Goal: Go to known website: Go to known website

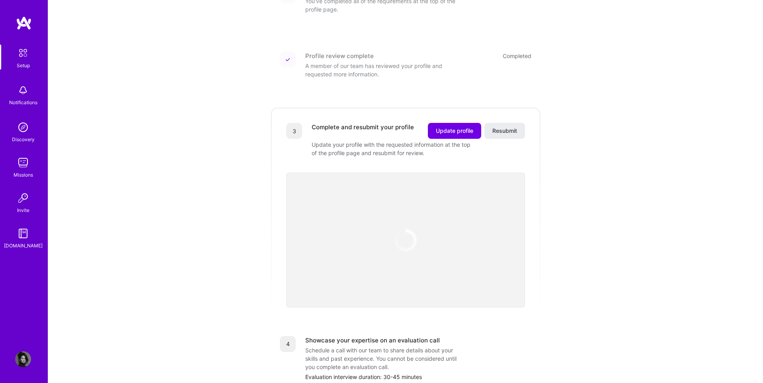
scroll to position [143, 0]
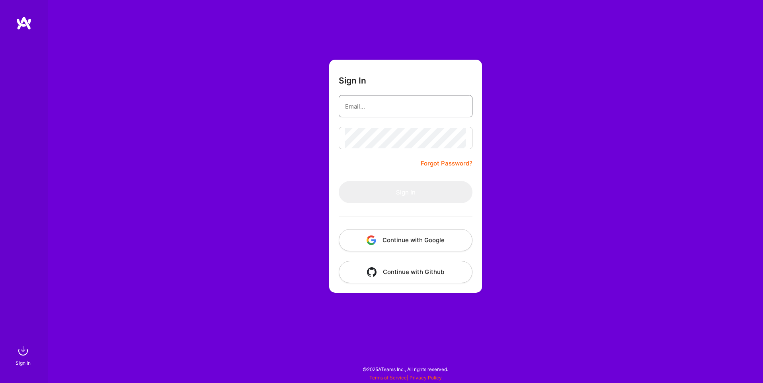
type input "sarahjanemills@gmail.com"
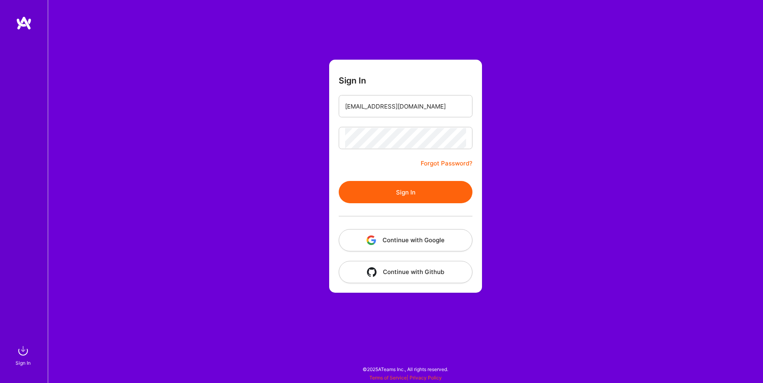
click at [431, 234] on button "Continue with Google" at bounding box center [406, 240] width 134 height 22
